Goal: Task Accomplishment & Management: Complete application form

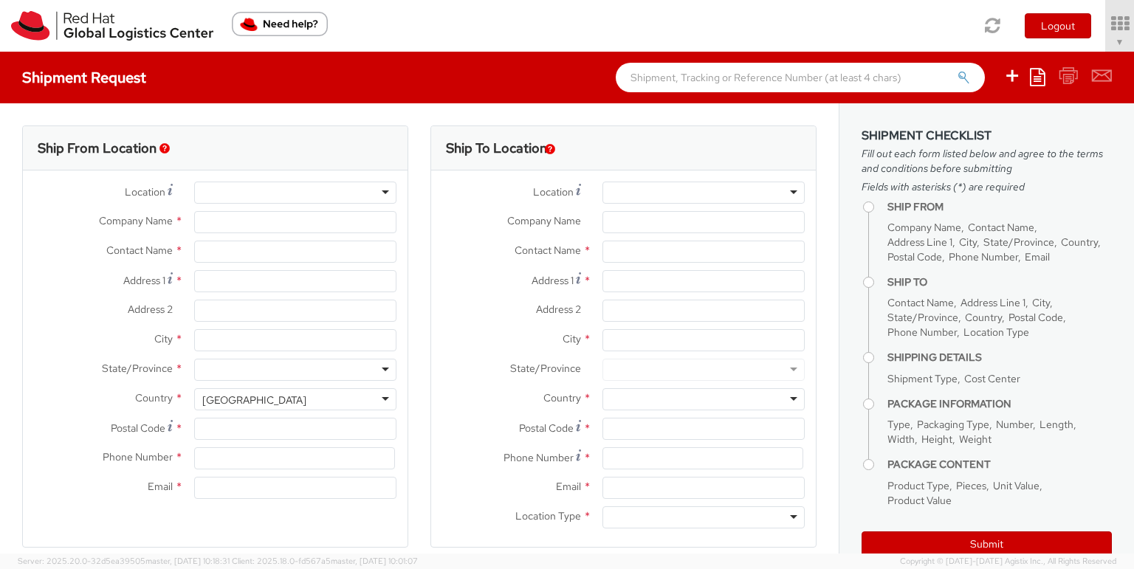
type input "Red Hat, Inc."
type input "[PERSON_NAME]"
type input "[STREET_ADDRESS]"
type input "RALEIGH"
type input "27601"
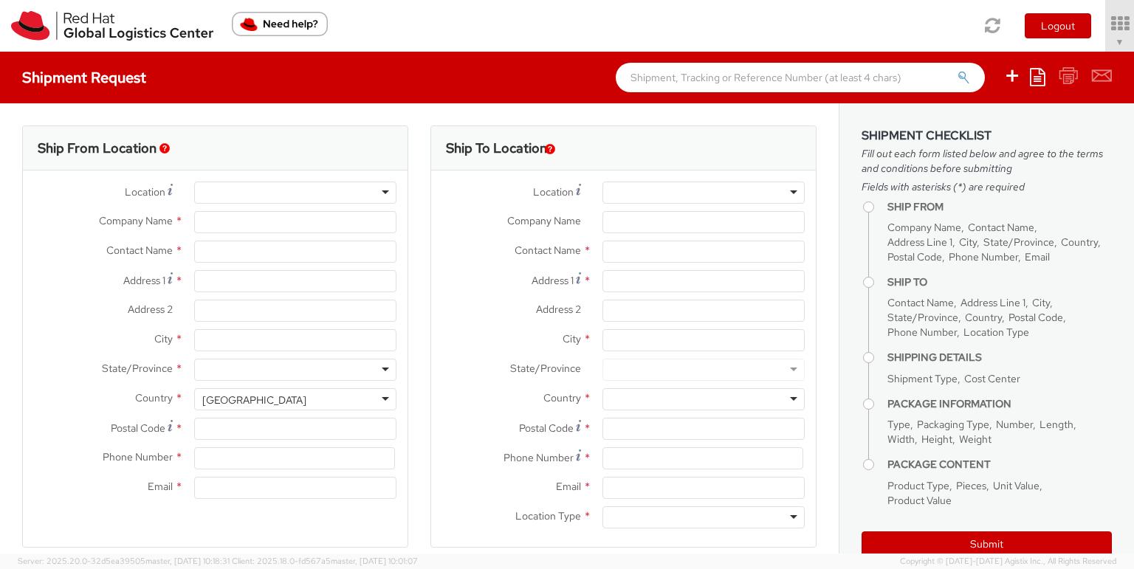
type input "[PHONE_NUMBER]"
type input "[EMAIL_ADDRESS][DOMAIN_NAME]"
select select "857"
select select
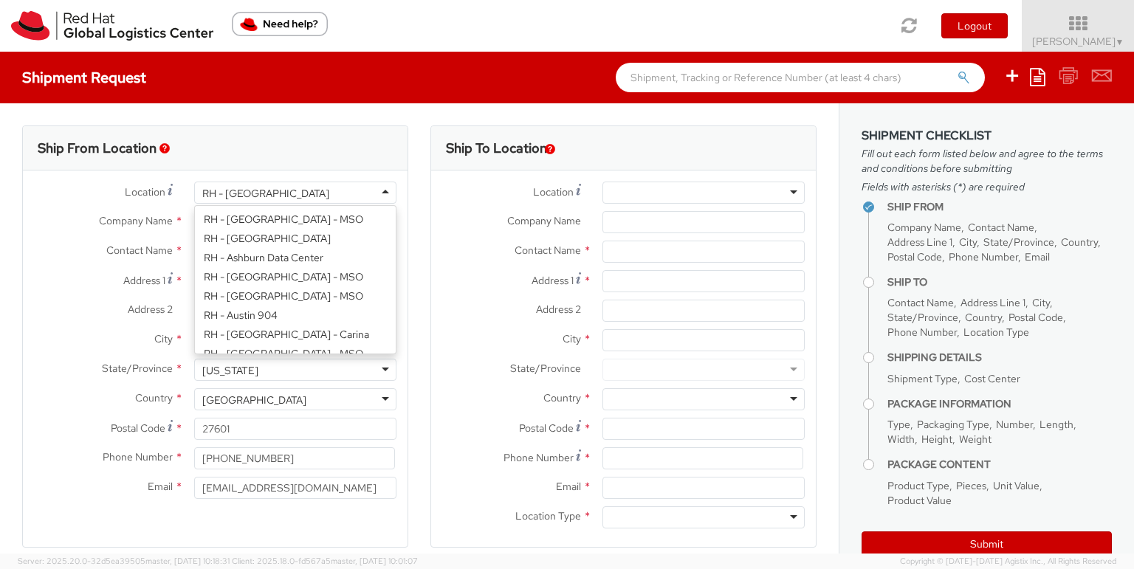
click at [371, 194] on div "RH - [GEOGRAPHIC_DATA]" at bounding box center [295, 193] width 202 height 22
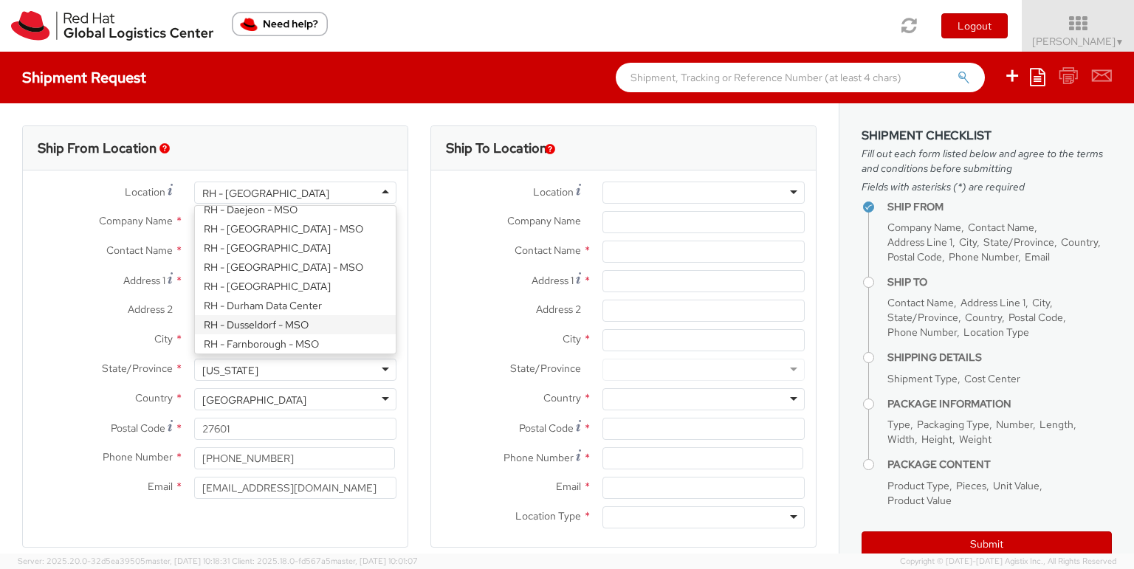
click at [326, 191] on div "RH - [GEOGRAPHIC_DATA]" at bounding box center [295, 193] width 202 height 22
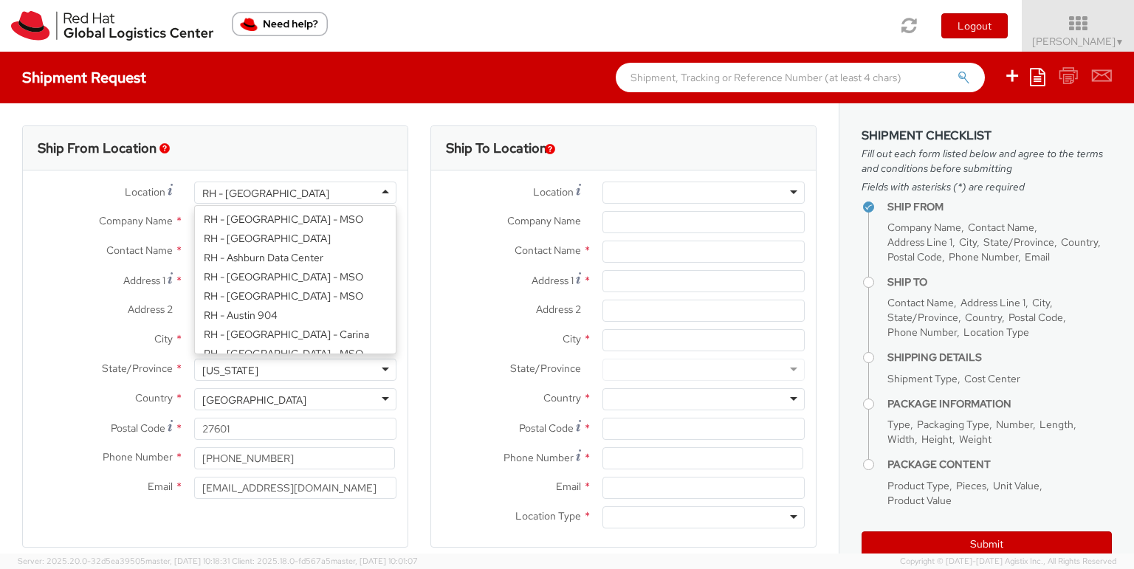
click at [326, 191] on div "RH - [GEOGRAPHIC_DATA]" at bounding box center [295, 193] width 202 height 22
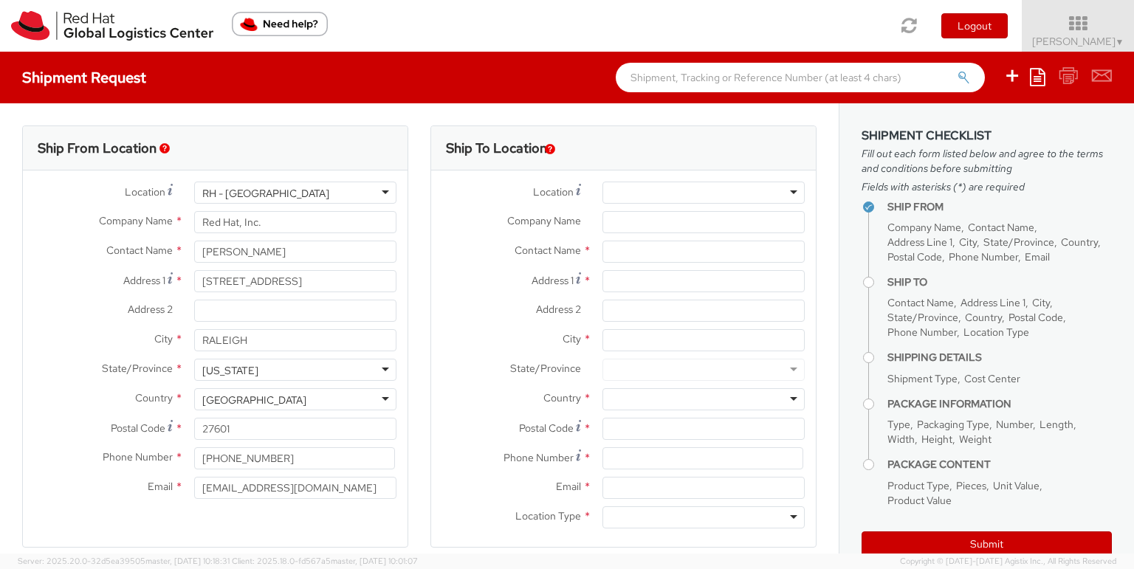
click at [326, 191] on div "RH - [GEOGRAPHIC_DATA]" at bounding box center [295, 193] width 202 height 22
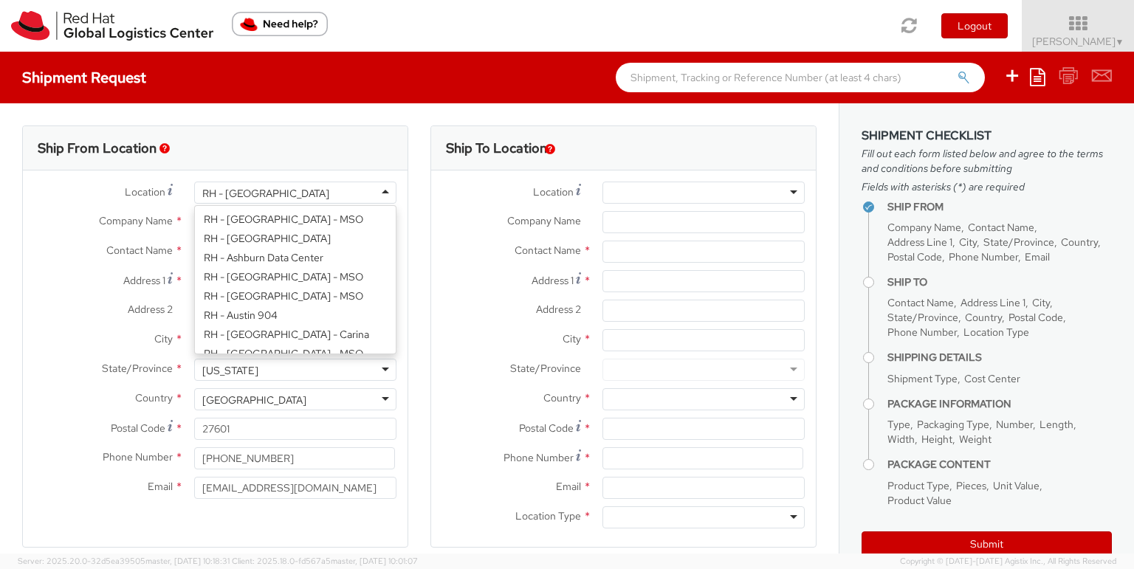
click at [337, 156] on div "Ship From Location" at bounding box center [215, 148] width 385 height 44
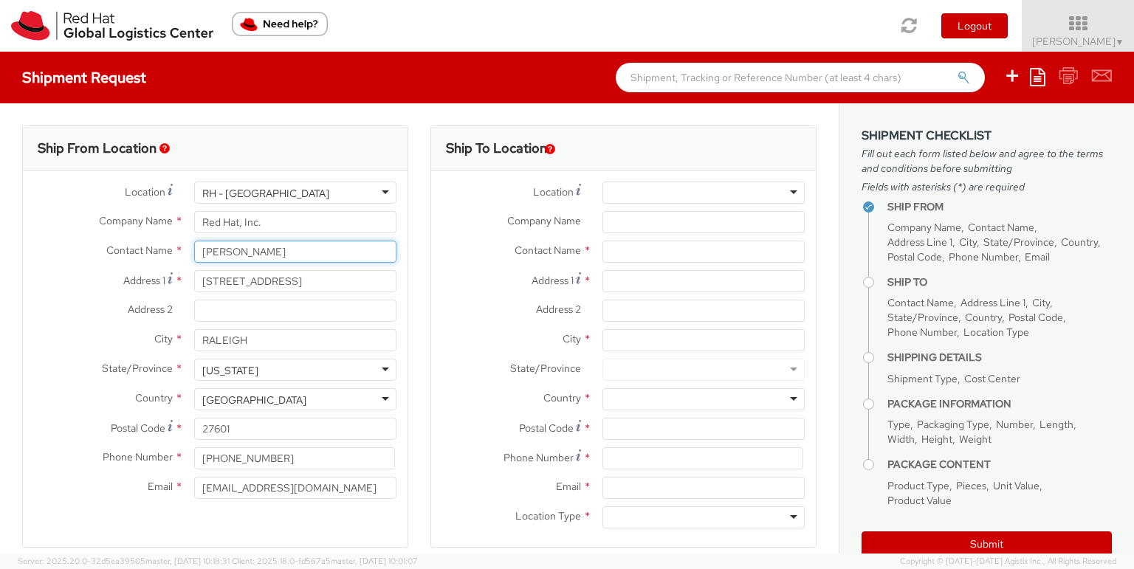
click at [269, 248] on input "[PERSON_NAME]" at bounding box center [295, 252] width 202 height 22
click at [270, 249] on input "[PERSON_NAME]" at bounding box center [295, 252] width 202 height 22
type input "[PERSON_NAME]"
click at [255, 270] on div "Red Hat - ( [PERSON_NAME] )" at bounding box center [295, 280] width 201 height 22
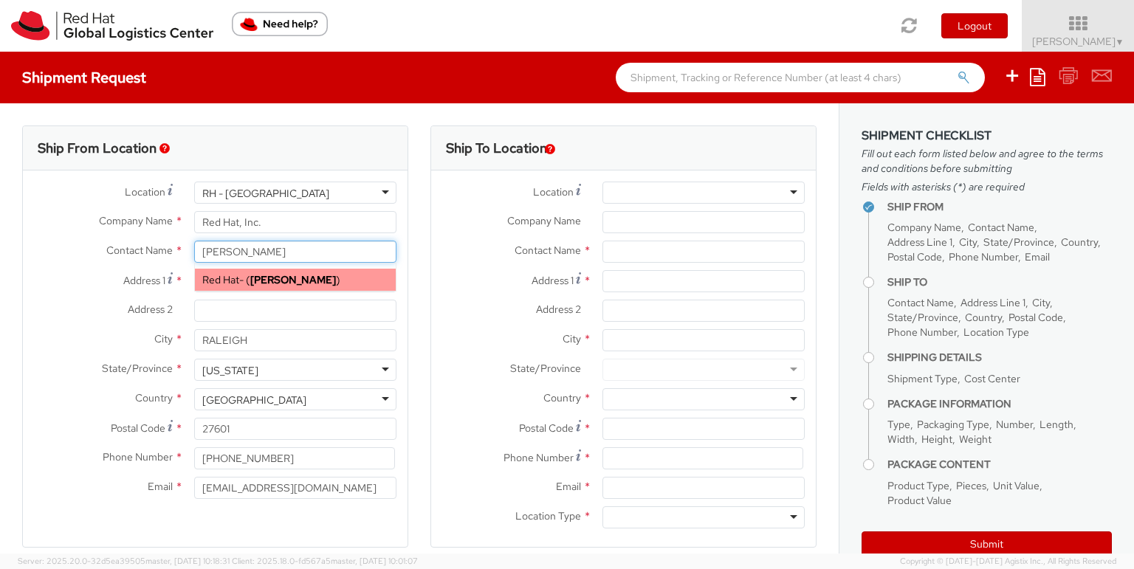
type input "Red Hat"
type input "[EMAIL_ADDRESS][DOMAIN_NAME]"
select select
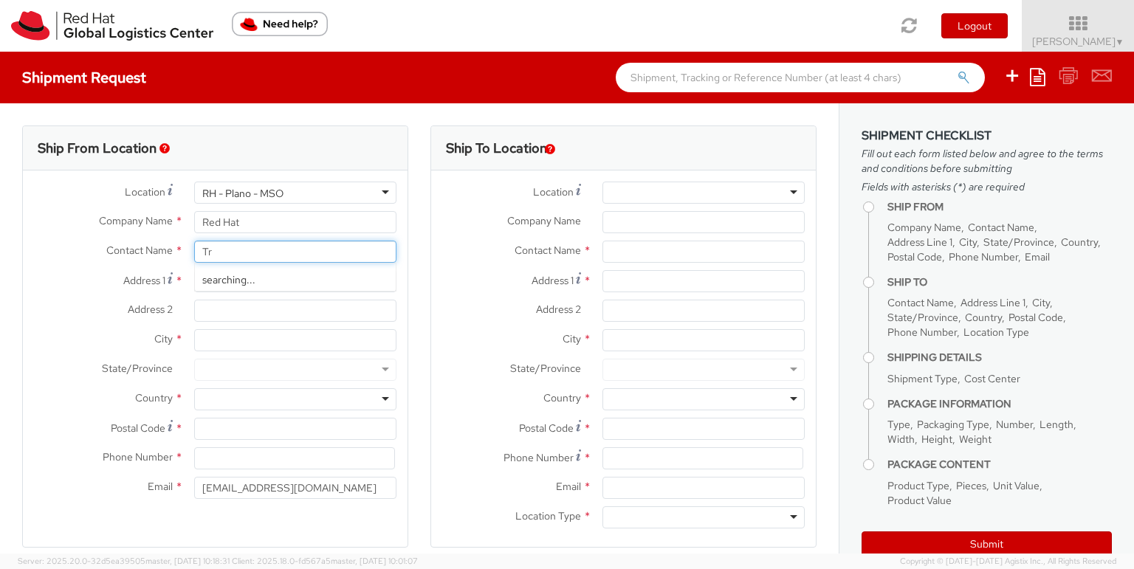
type input "T"
type input "[PERSON_NAME]"
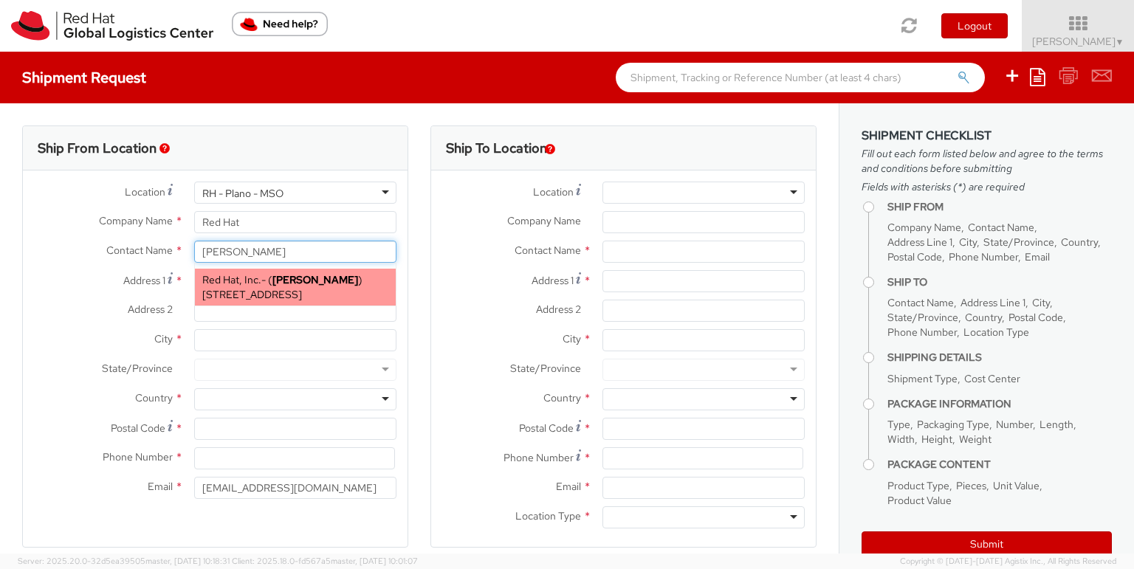
click at [268, 275] on div "Red Hat, Inc. - ( [PERSON_NAME] ) [STREET_ADDRESS]" at bounding box center [295, 287] width 201 height 37
type input "Red Hat, Inc."
type input "[STREET_ADDRESS]"
type input "RALEIGH"
type input "27601"
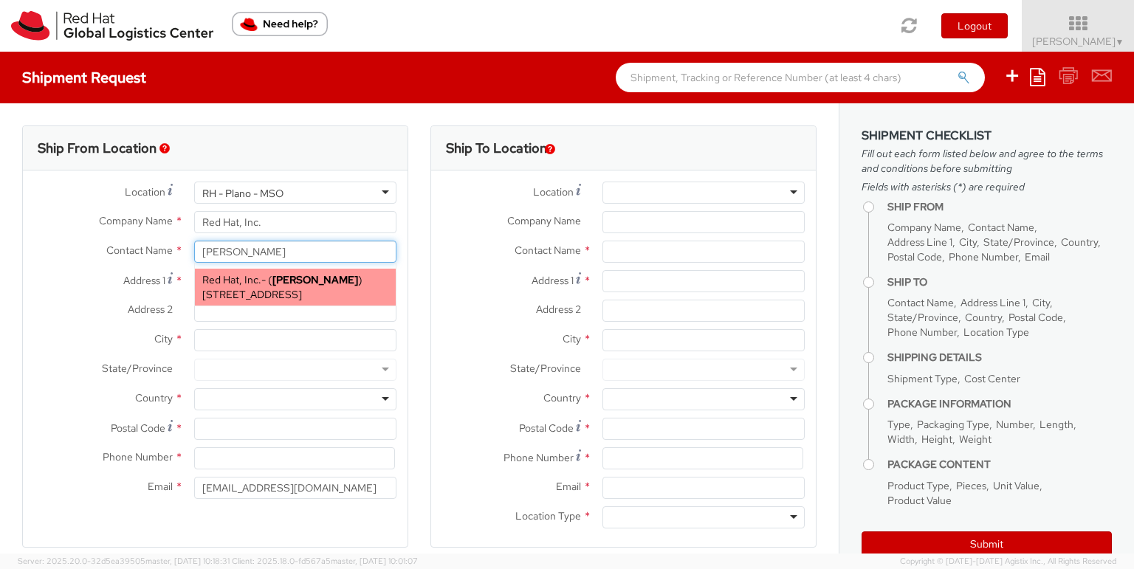
type input "[EMAIL_ADDRESS][DOMAIN_NAME]"
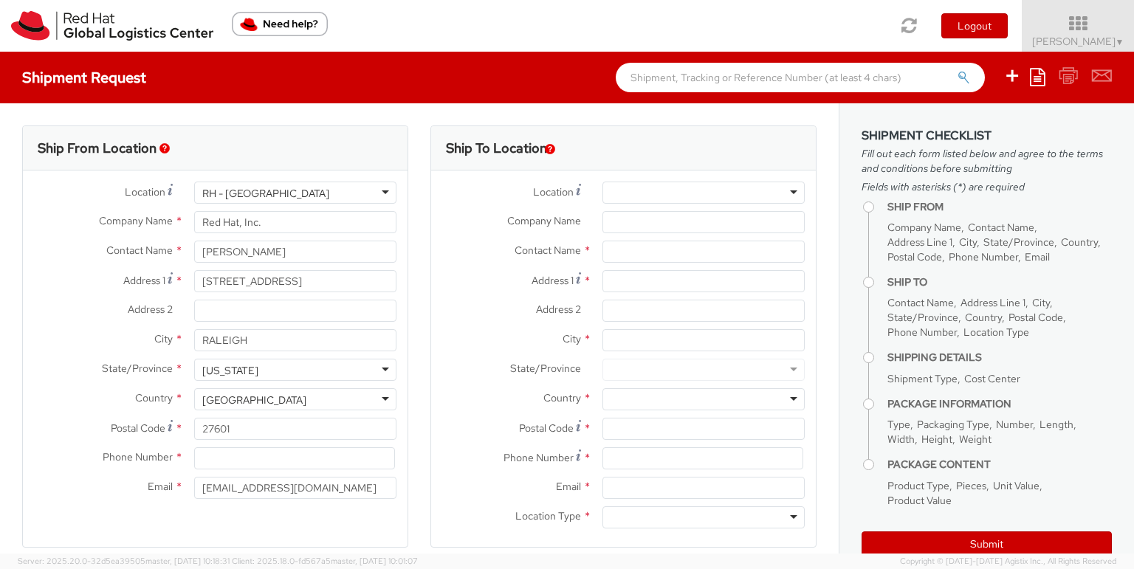
click at [283, 194] on div "RH - [GEOGRAPHIC_DATA]" at bounding box center [295, 193] width 202 height 22
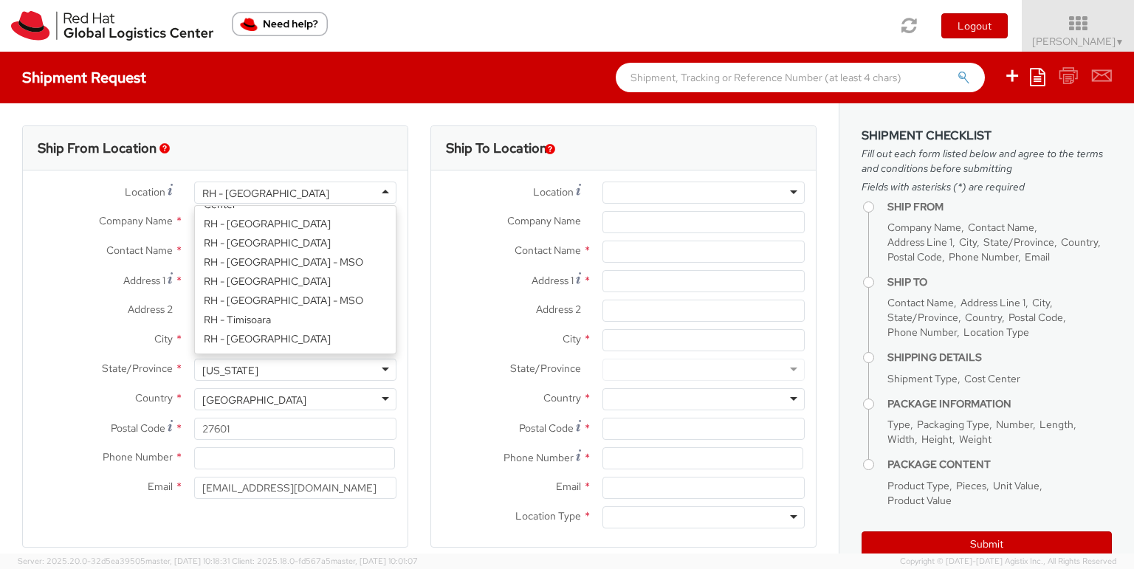
scroll to position [2563, 0]
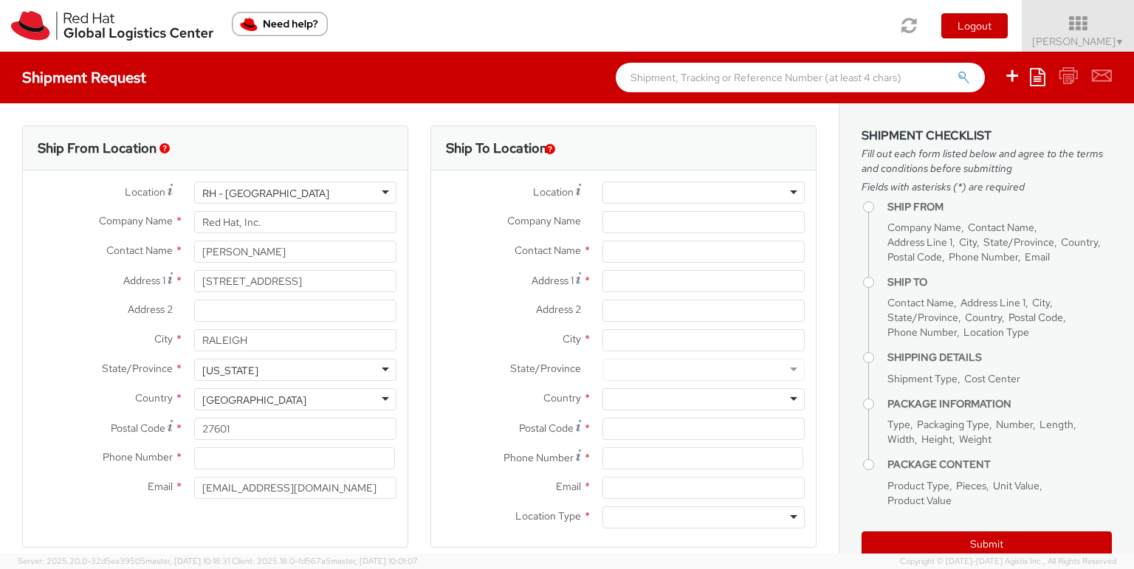
click at [273, 194] on div "RH - [GEOGRAPHIC_DATA]" at bounding box center [295, 193] width 202 height 22
click at [169, 196] on label "Location *" at bounding box center [103, 192] width 160 height 20
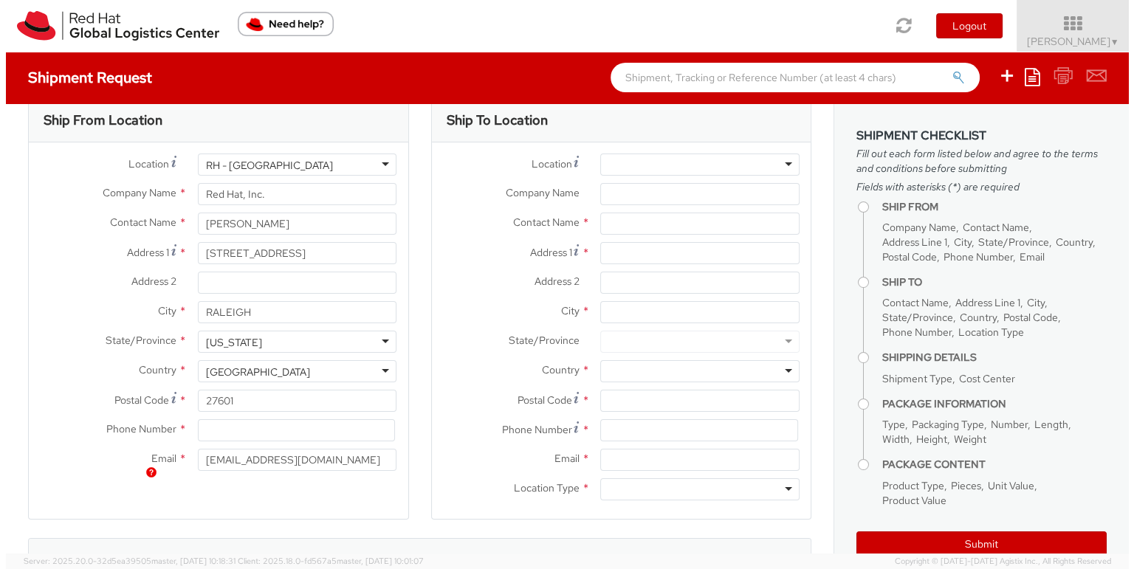
scroll to position [0, 0]
